Goal: Transaction & Acquisition: Subscribe to service/newsletter

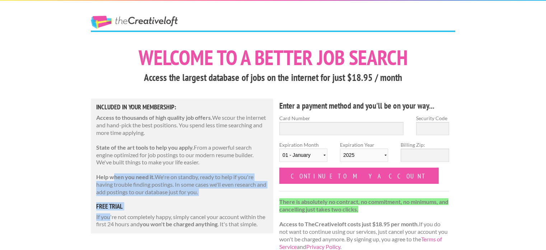
drag, startPoint x: 111, startPoint y: 214, endPoint x: 113, endPoint y: 173, distance: 41.0
click at [113, 173] on div "Included in Your Membership: Access to thousands of high quality job offers. We…" at bounding box center [182, 165] width 182 height 135
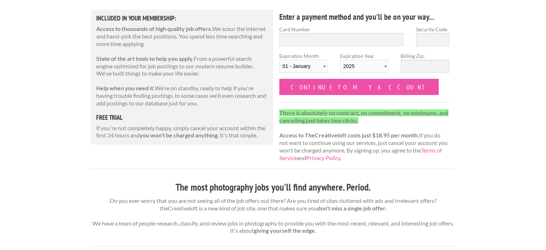
scroll to position [92, 0]
